Goal: Transaction & Acquisition: Purchase product/service

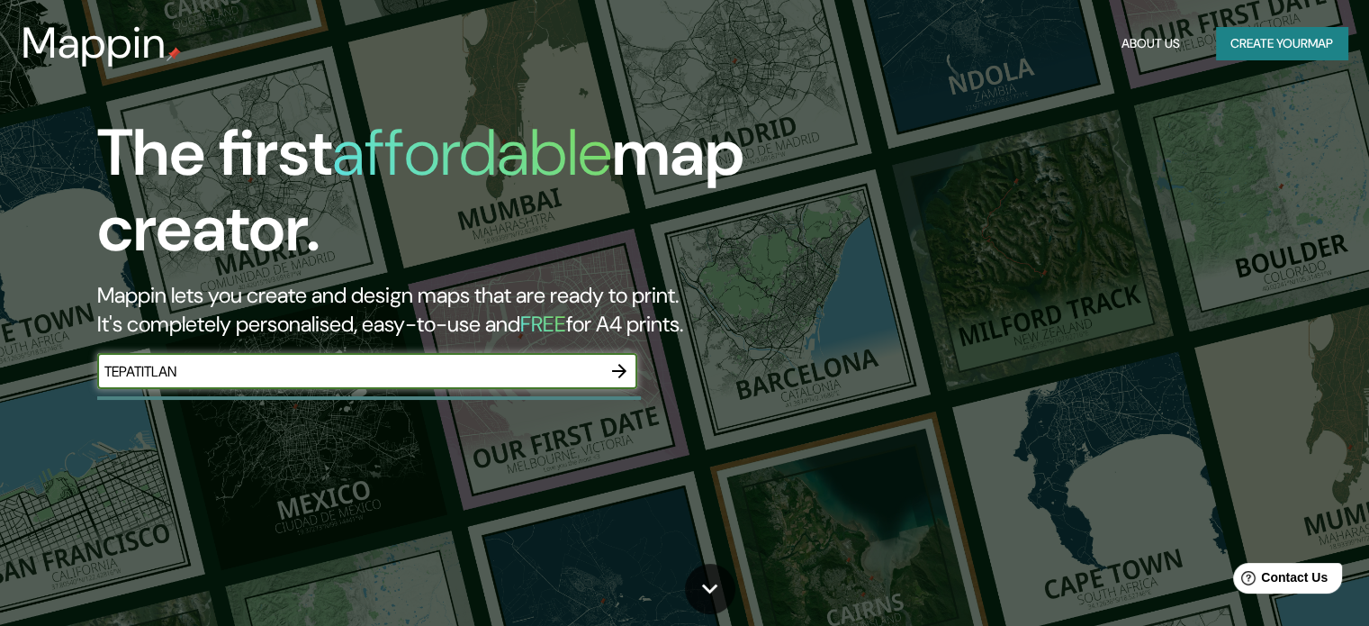
type input "TEPATITLAN"
click at [609, 370] on icon "button" at bounding box center [620, 371] width 22 height 22
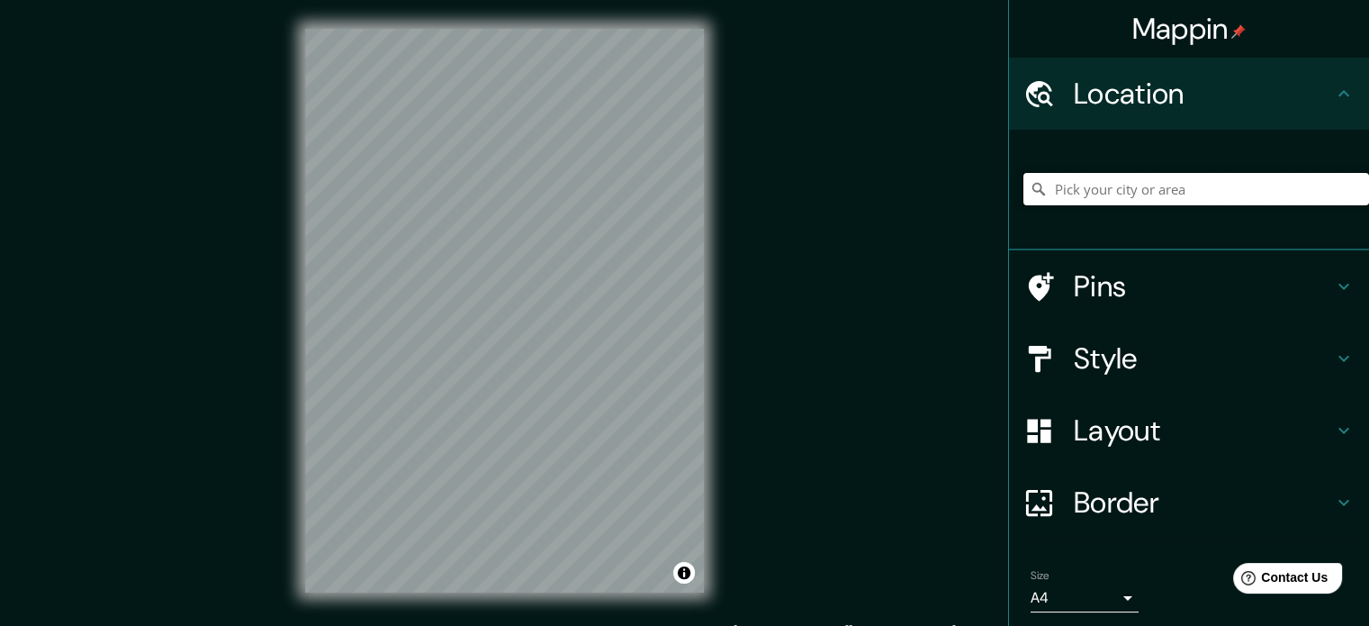
drag, startPoint x: 1165, startPoint y: 197, endPoint x: 1149, endPoint y: 197, distance: 16.2
click at [1149, 197] on input "Pick your city or area" at bounding box center [1196, 189] width 346 height 32
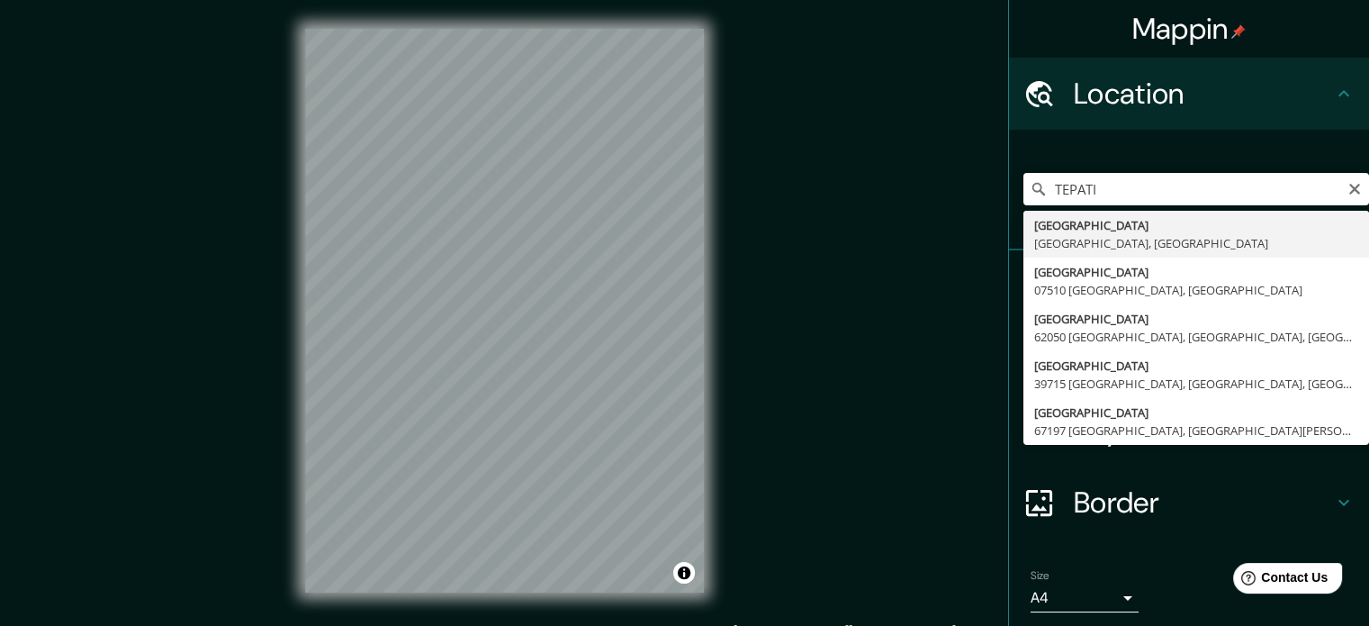
drag, startPoint x: 1090, startPoint y: 221, endPoint x: 1073, endPoint y: 222, distance: 17.1
type input "[GEOGRAPHIC_DATA], [GEOGRAPHIC_DATA], [GEOGRAPHIC_DATA]"
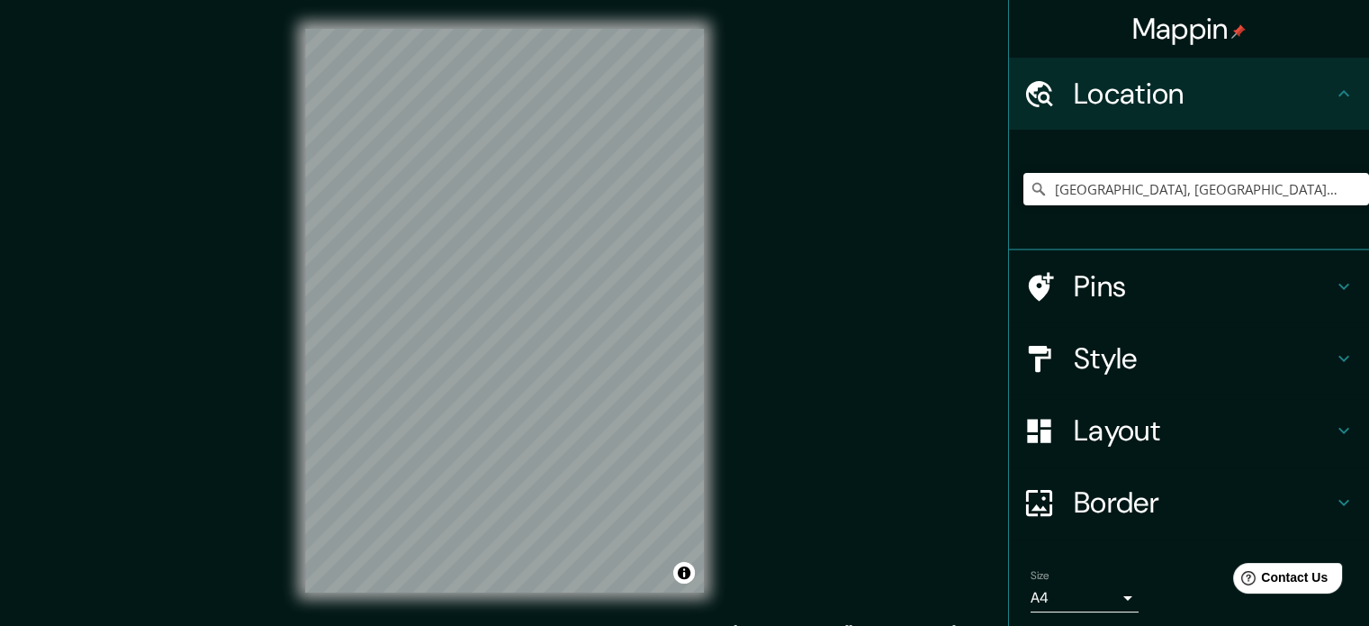
click at [749, 326] on div "Mappin Location [GEOGRAPHIC_DATA], [GEOGRAPHIC_DATA], [GEOGRAPHIC_DATA] Pins St…" at bounding box center [684, 325] width 1369 height 650
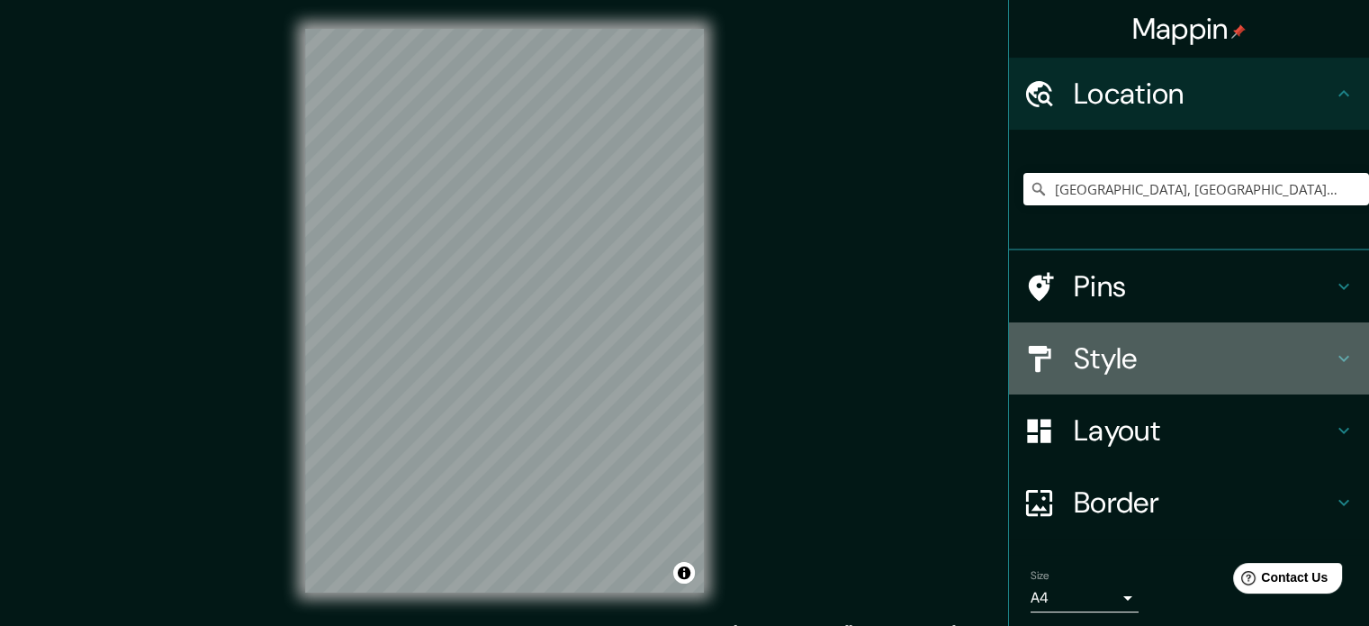
click at [1135, 359] on h4 "Style" at bounding box center [1203, 358] width 259 height 36
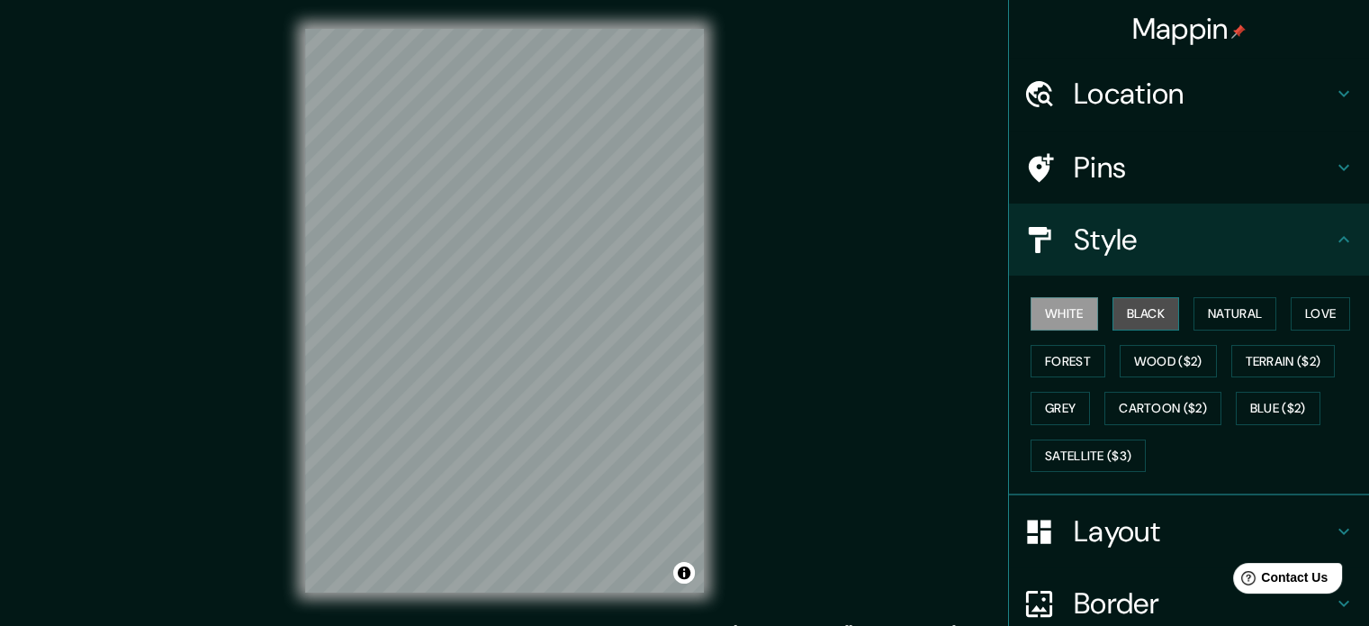
click at [1113, 328] on button "Black" at bounding box center [1147, 313] width 68 height 33
click at [1051, 319] on button "White" at bounding box center [1065, 313] width 68 height 33
click at [1268, 316] on div "White Black Natural Love Forest Wood ($2) Terrain ($2) Grey Cartoon ($2) Blue (…" at bounding box center [1196, 384] width 346 height 189
click at [1194, 313] on button "Natural" at bounding box center [1235, 313] width 83 height 33
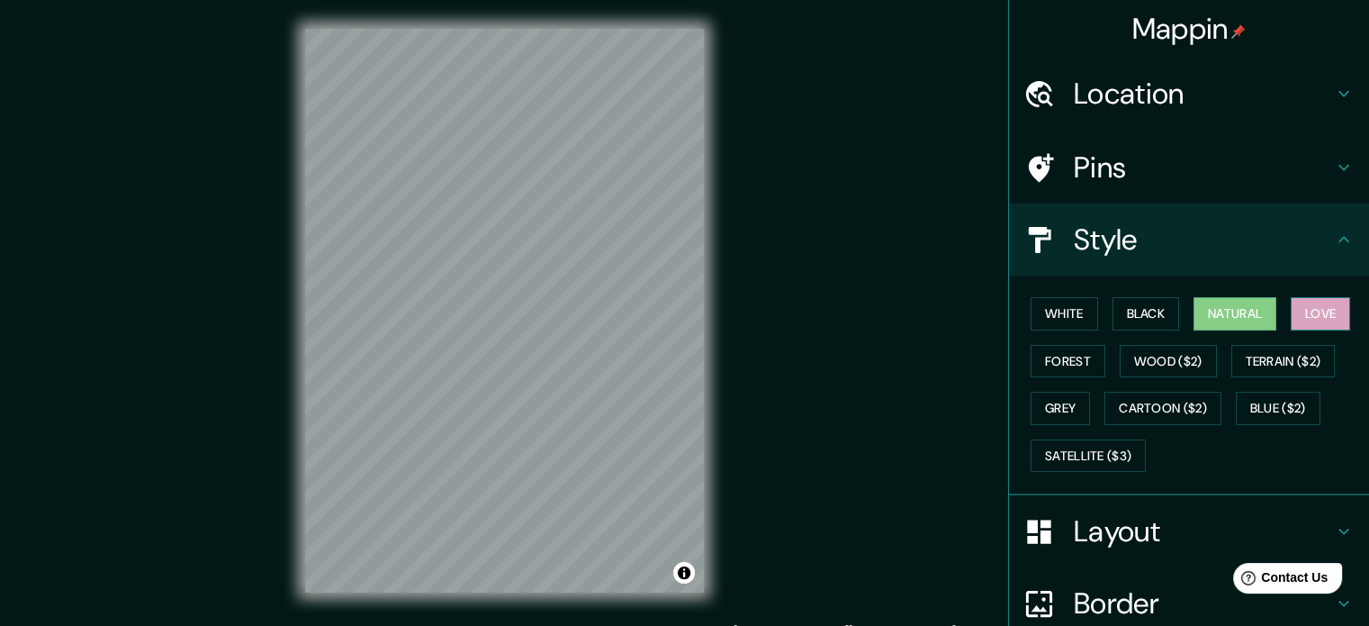
click at [1312, 304] on button "Love" at bounding box center [1320, 313] width 59 height 33
click at [1063, 355] on button "Forest" at bounding box center [1068, 361] width 75 height 33
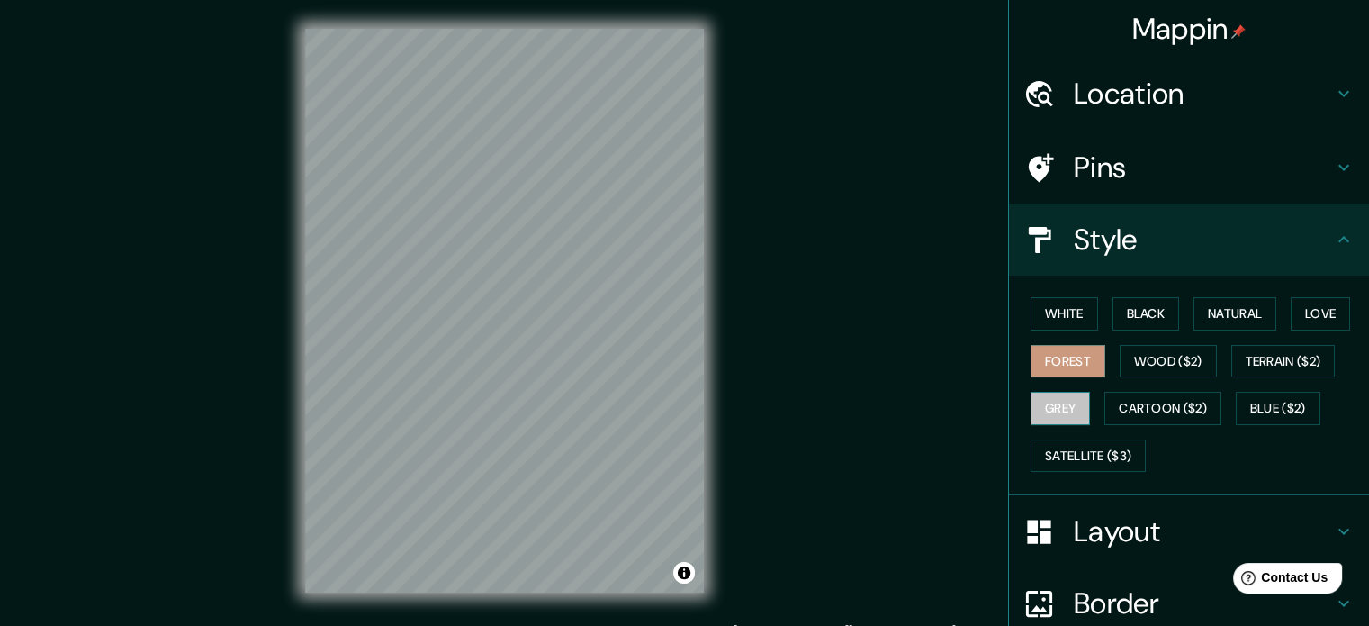
click at [1065, 417] on button "Grey" at bounding box center [1060, 408] width 59 height 33
click at [1176, 340] on div "White Black Natural Love Forest Wood ($2) Terrain ($2) Grey Cartoon ($2) Blue (…" at bounding box center [1196, 384] width 346 height 189
click at [1159, 357] on button "Wood ($2)" at bounding box center [1168, 361] width 97 height 33
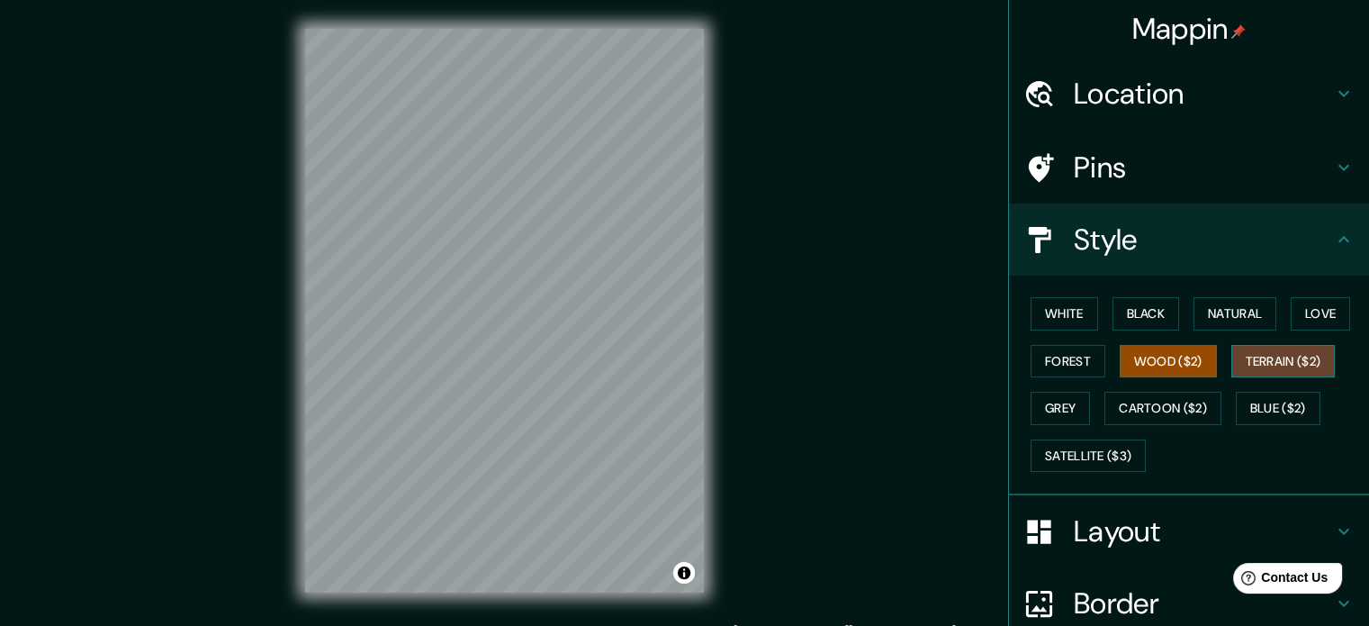
click at [1299, 359] on button "Terrain ($2)" at bounding box center [1283, 361] width 104 height 33
click at [1269, 407] on button "Blue ($2)" at bounding box center [1278, 408] width 85 height 33
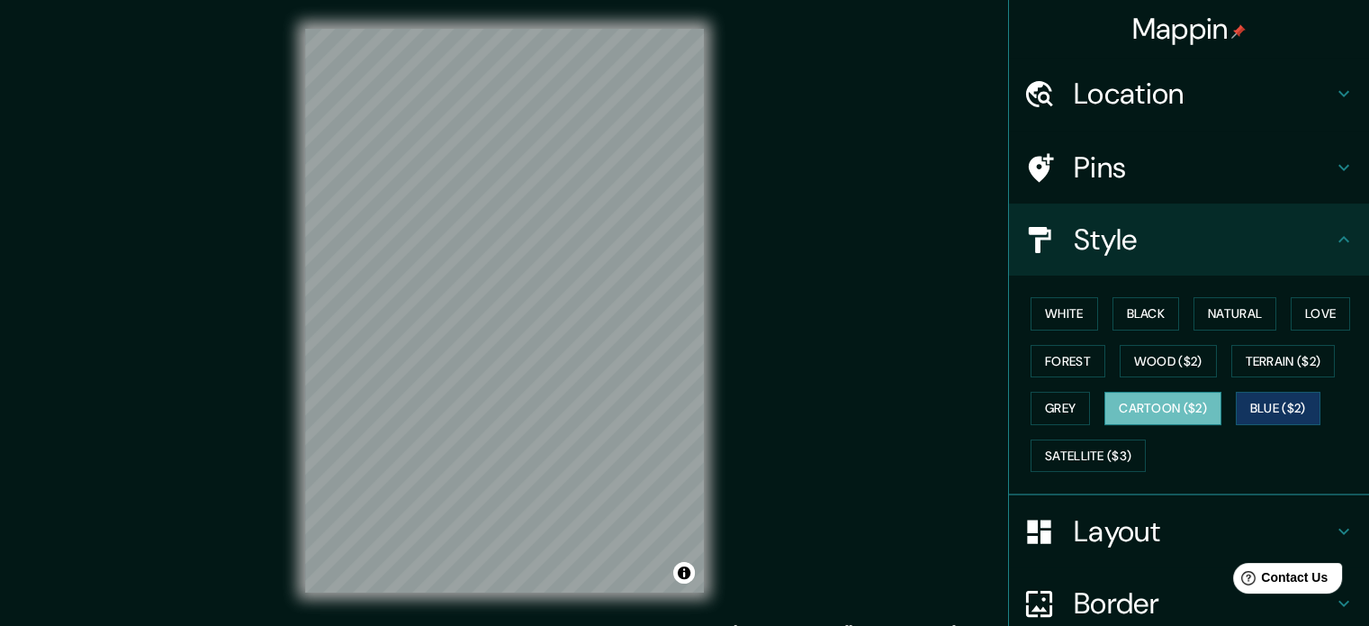
click at [1105, 400] on button "Cartoon ($2)" at bounding box center [1162, 408] width 117 height 33
click at [1283, 351] on button "Terrain ($2)" at bounding box center [1283, 361] width 104 height 33
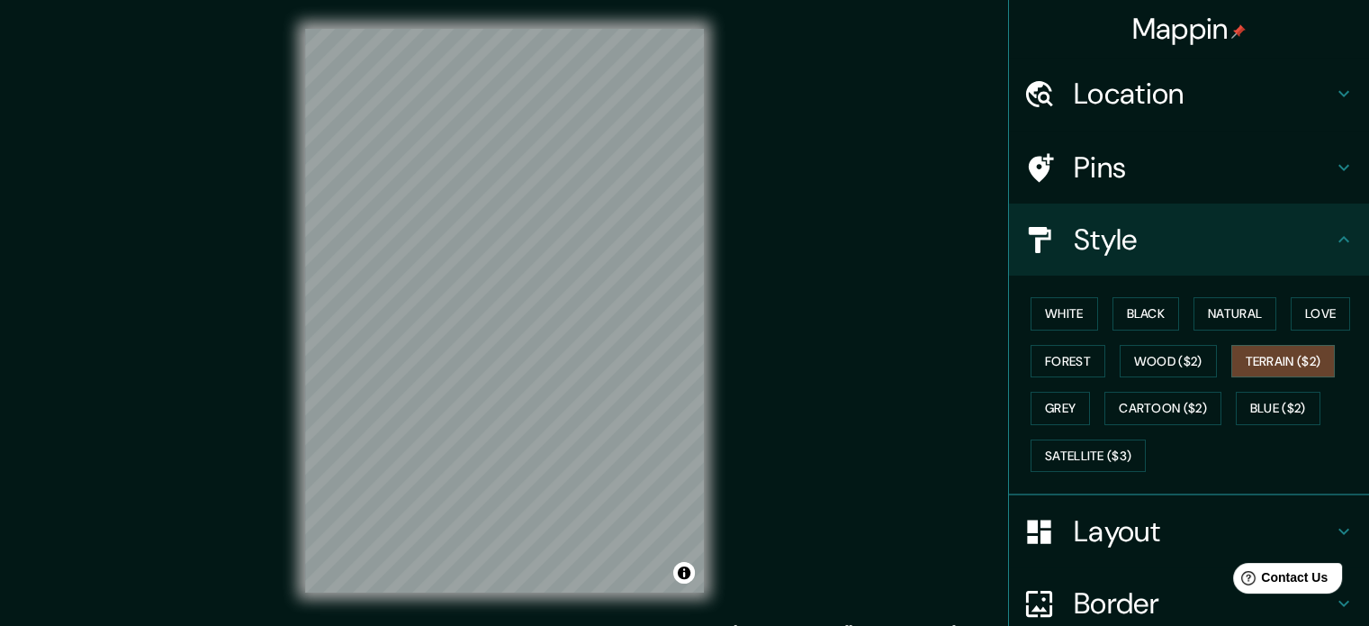
click at [990, 291] on div "Mappin Location [GEOGRAPHIC_DATA], [GEOGRAPHIC_DATA], [GEOGRAPHIC_DATA] Pins St…" at bounding box center [684, 325] width 1369 height 650
click at [1034, 305] on button "White" at bounding box center [1065, 313] width 68 height 33
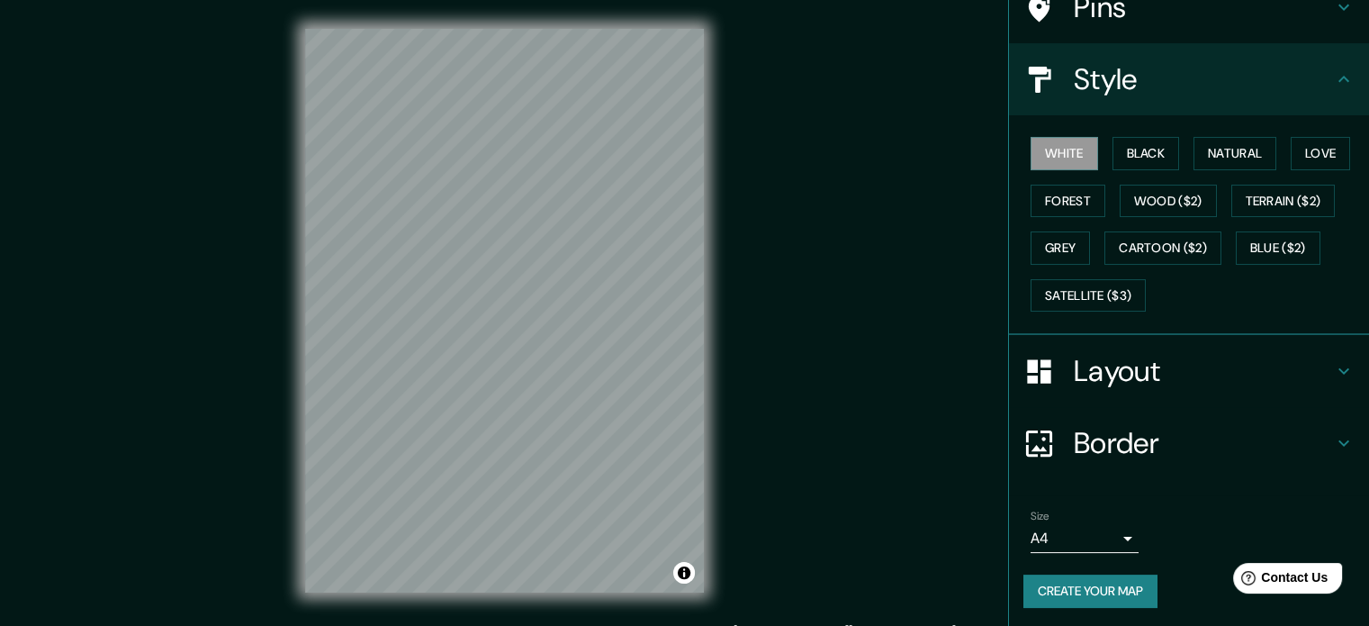
click at [1143, 381] on h4 "Layout" at bounding box center [1203, 371] width 259 height 36
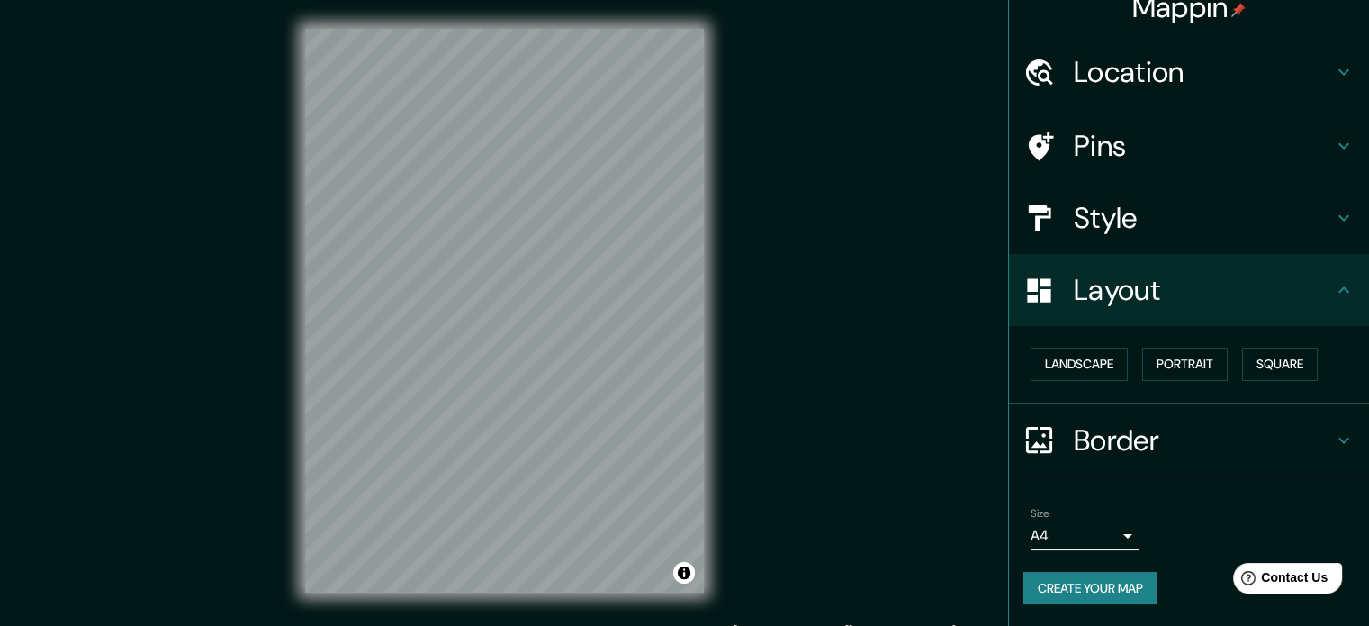
scroll to position [20, 0]
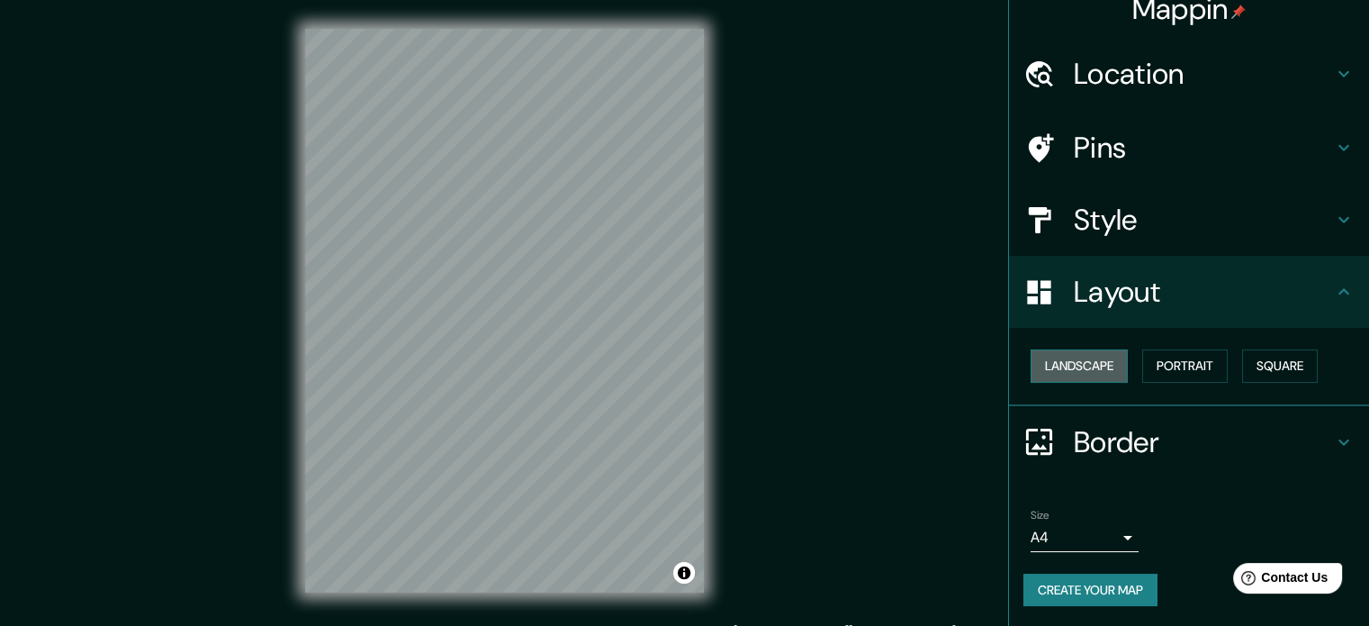
click at [1090, 368] on button "Landscape" at bounding box center [1079, 365] width 97 height 33
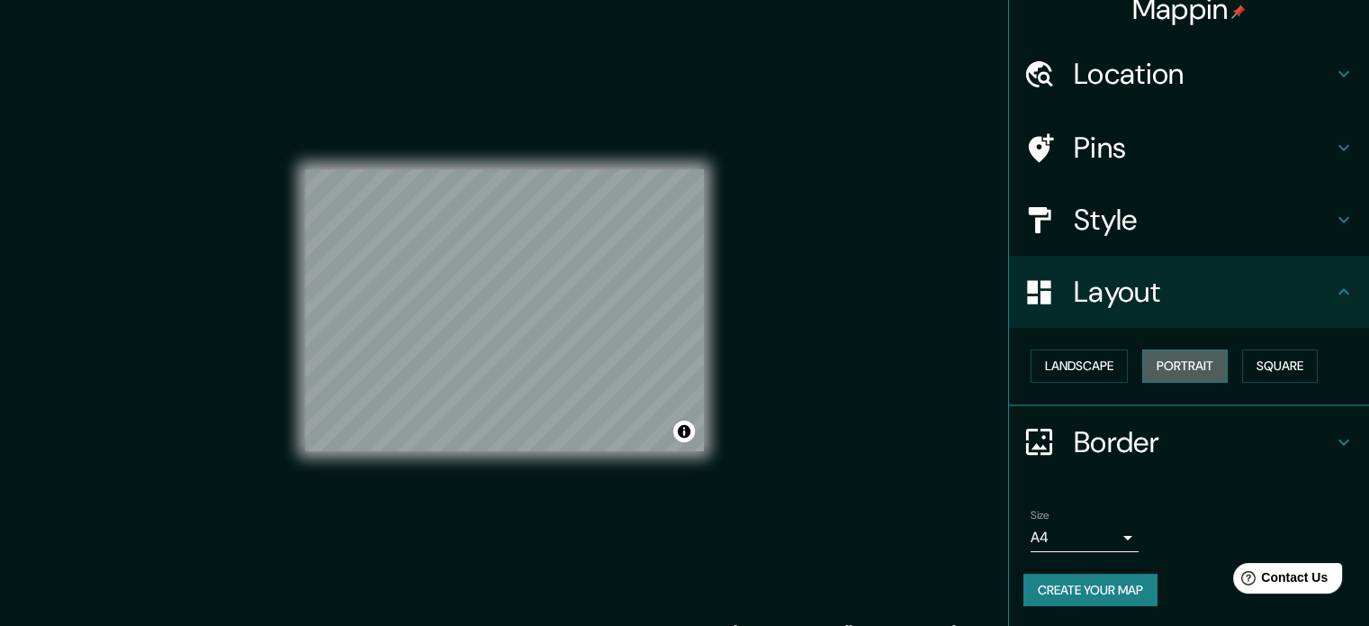
click at [1165, 366] on button "Portrait" at bounding box center [1185, 365] width 86 height 33
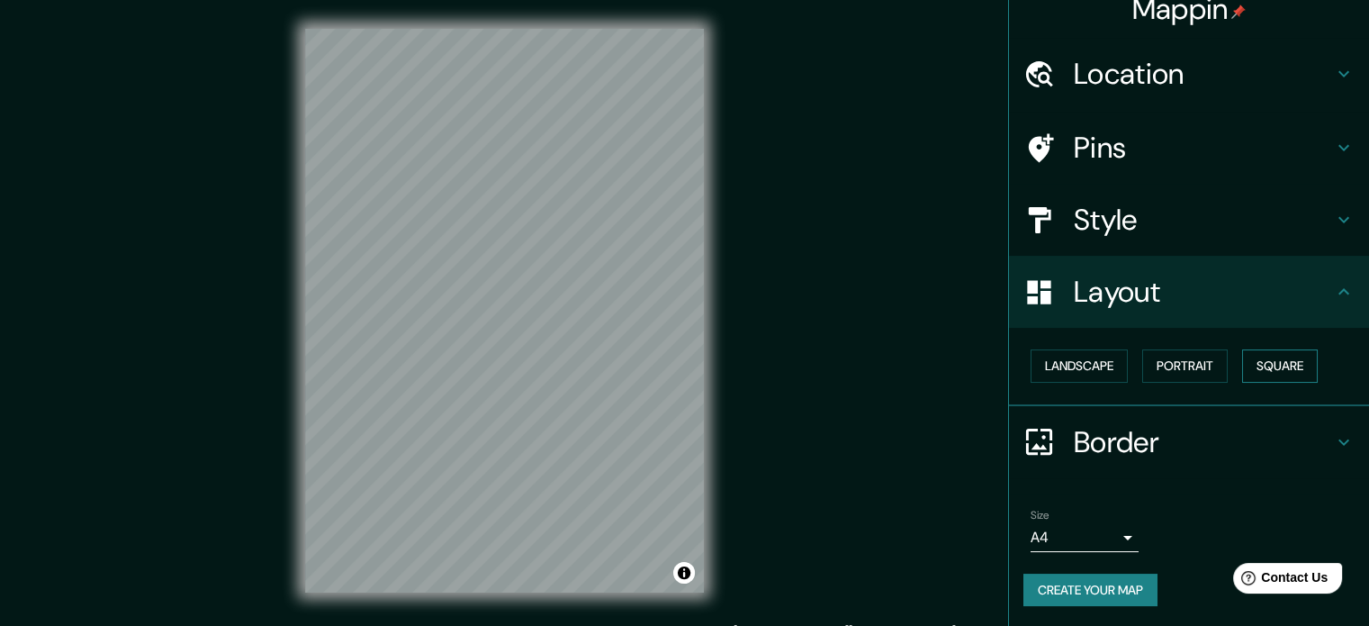
drag, startPoint x: 1260, startPoint y: 374, endPoint x: 1242, endPoint y: 374, distance: 18.0
click at [1242, 374] on button "Square" at bounding box center [1280, 365] width 76 height 33
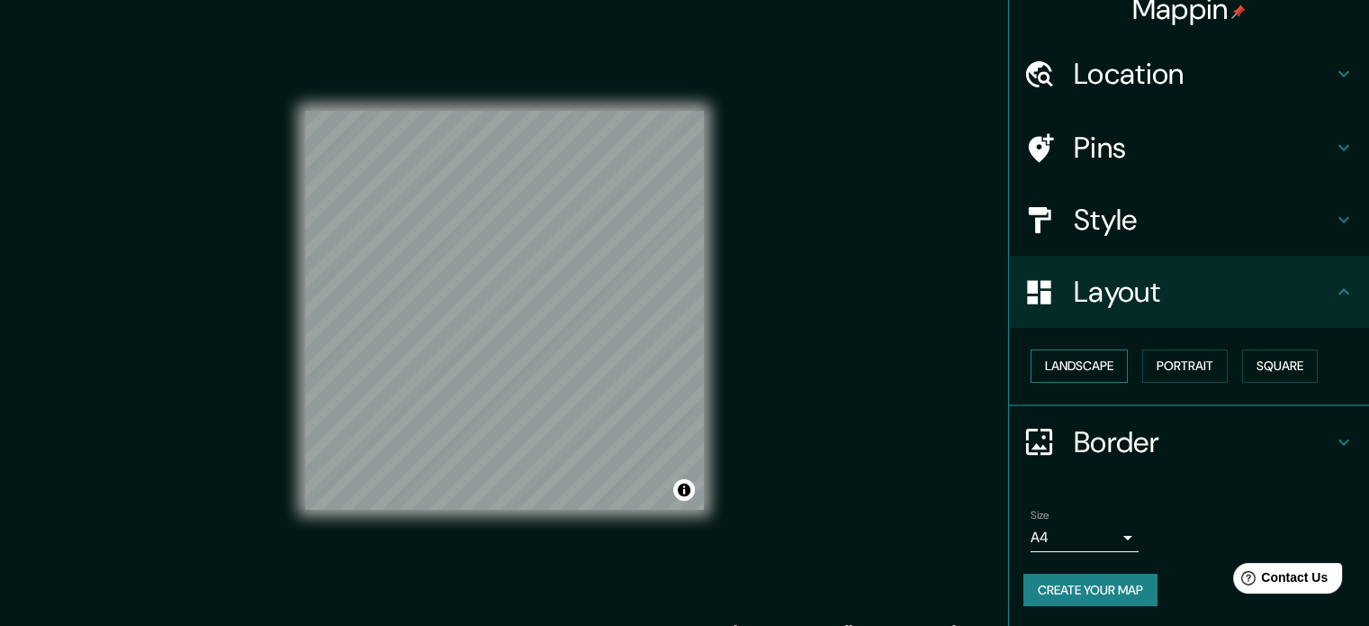
click at [1033, 367] on button "Landscape" at bounding box center [1079, 365] width 97 height 33
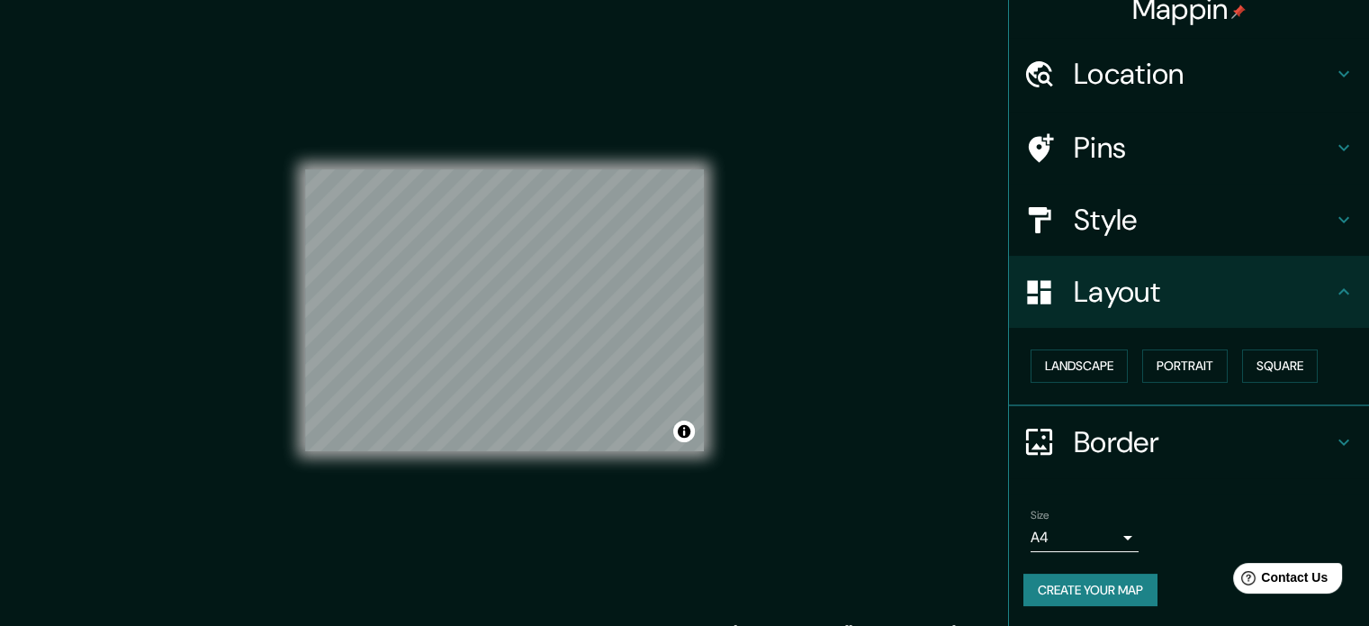
click at [1216, 175] on div "Pins" at bounding box center [1189, 148] width 360 height 72
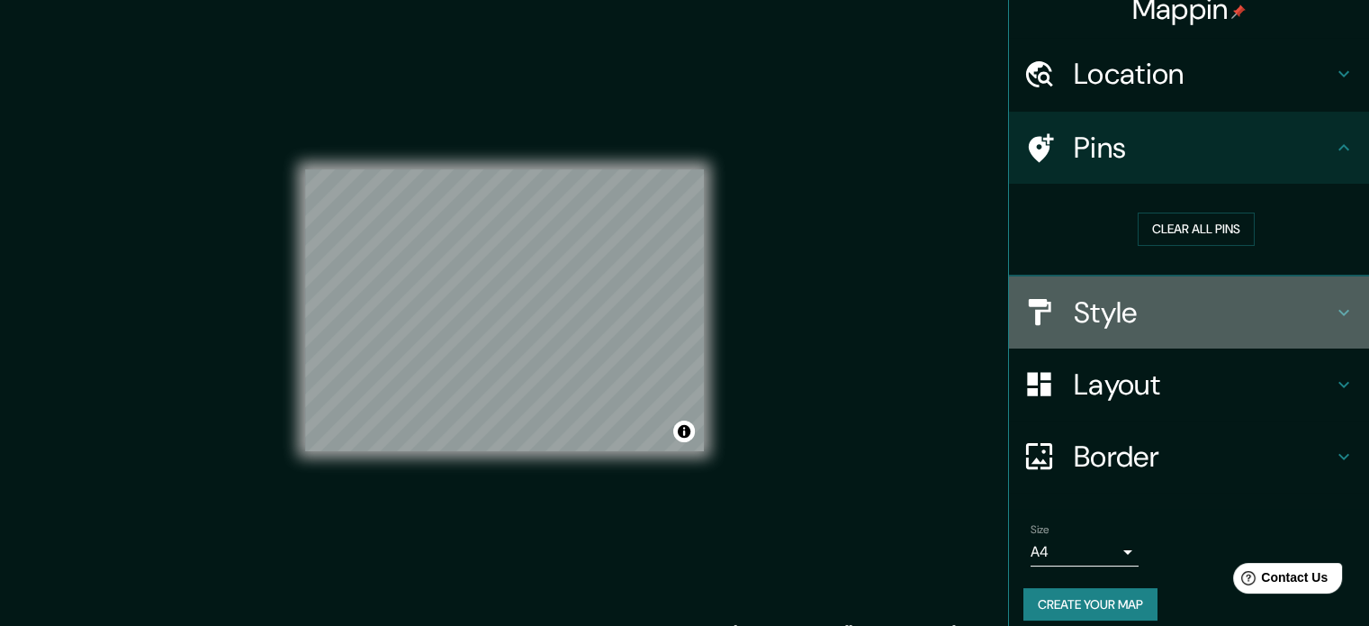
click at [1142, 338] on div "Style" at bounding box center [1189, 312] width 360 height 72
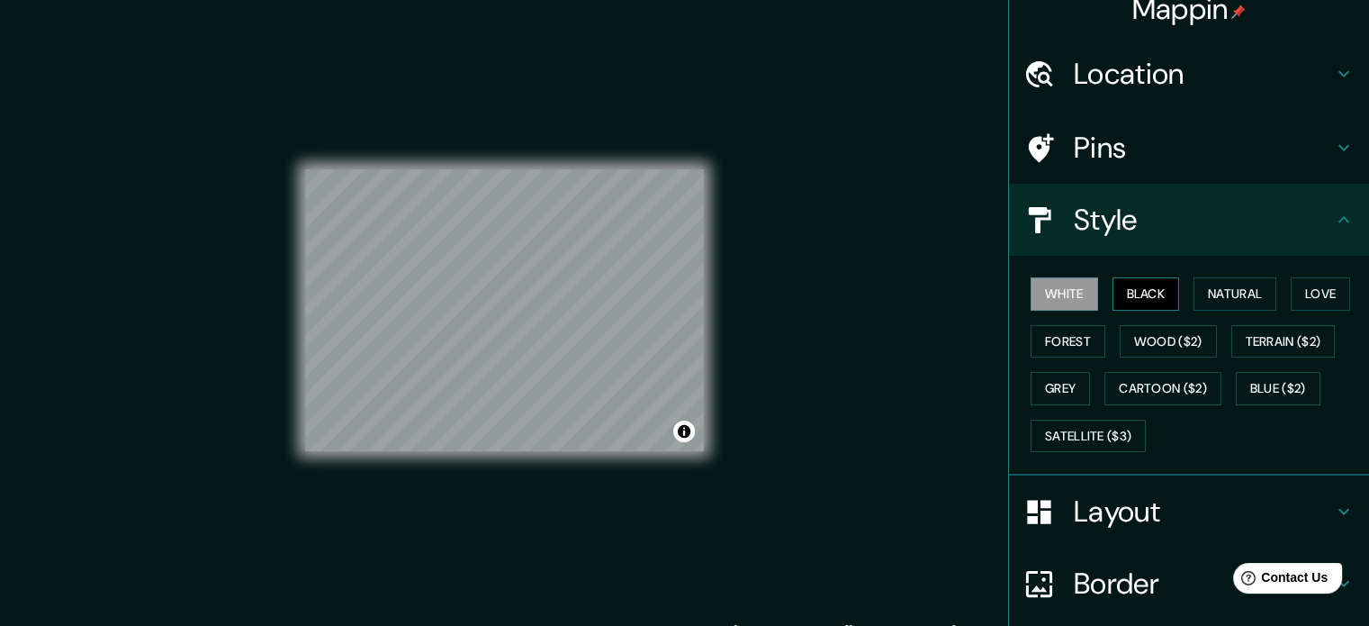
click at [1156, 292] on button "Black" at bounding box center [1147, 293] width 68 height 33
click at [1055, 351] on button "Forest" at bounding box center [1068, 341] width 75 height 33
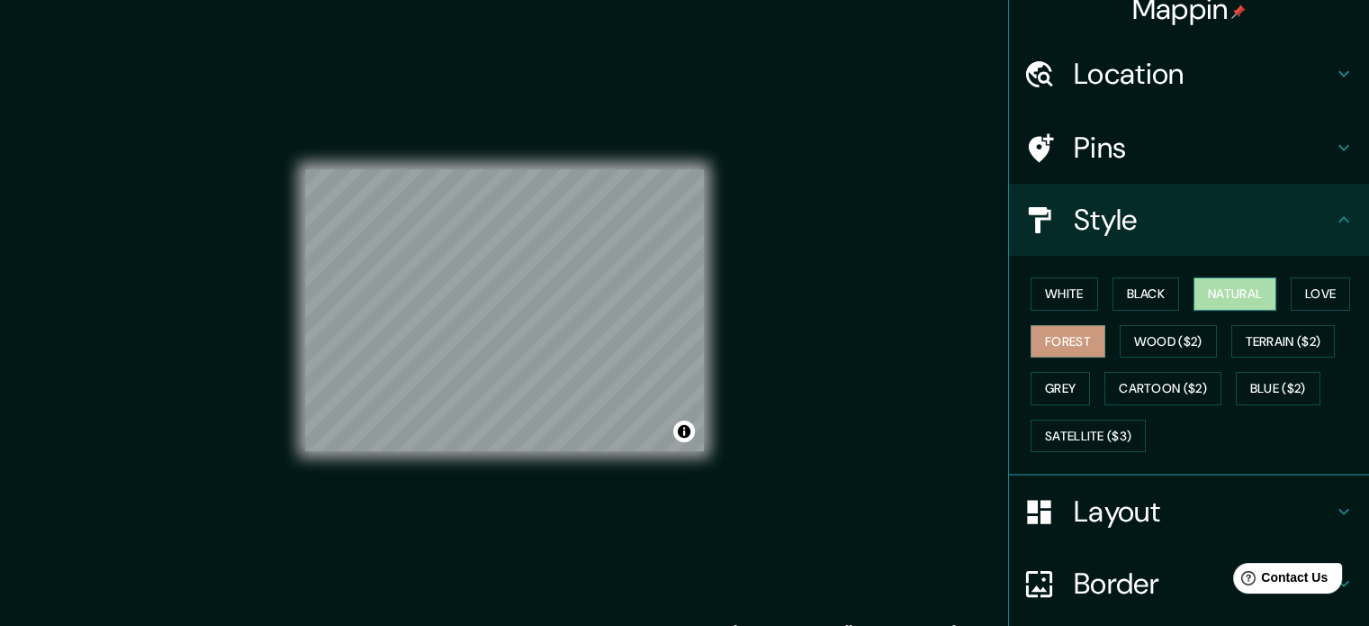
click at [1213, 299] on button "Natural" at bounding box center [1235, 293] width 83 height 33
click at [1312, 295] on button "Love" at bounding box center [1320, 293] width 59 height 33
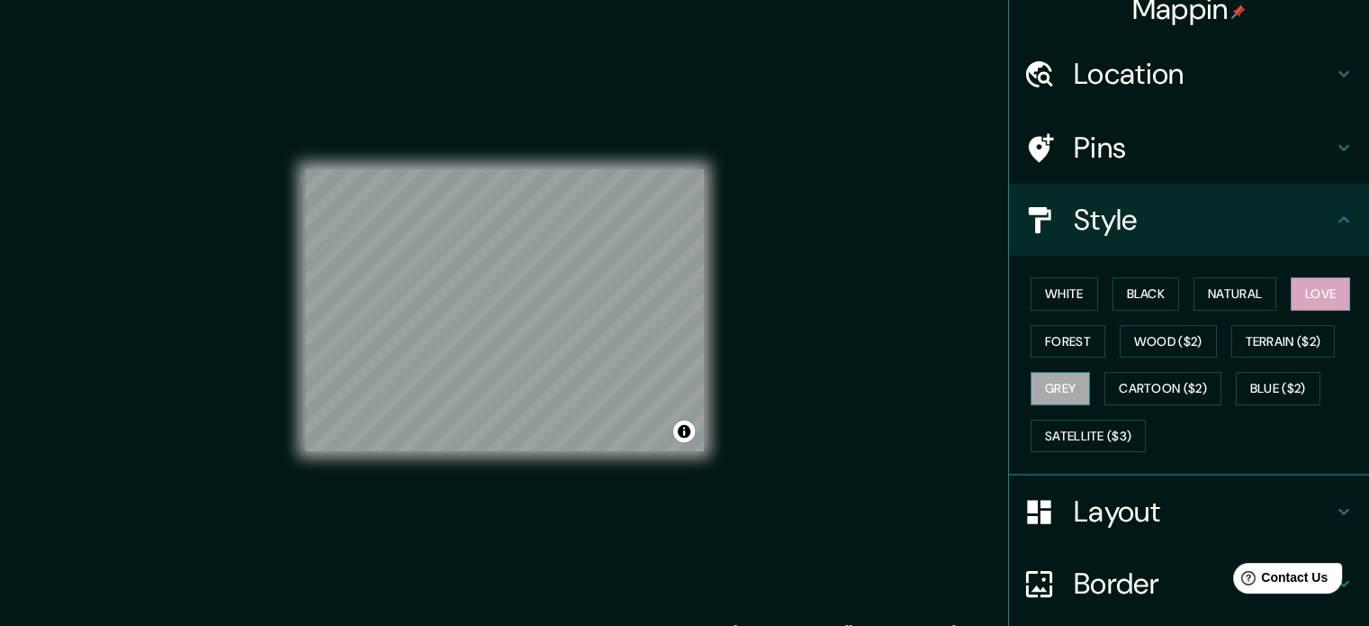
click at [1055, 383] on button "Grey" at bounding box center [1060, 388] width 59 height 33
click at [1299, 293] on button "Love" at bounding box center [1320, 293] width 59 height 33
